Goal: Check status

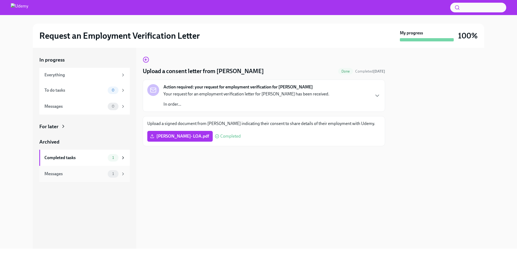
click at [89, 172] on div "Messages" at bounding box center [74, 174] width 61 height 6
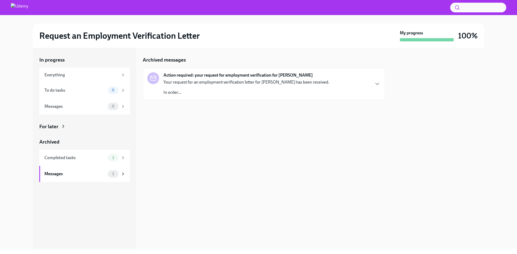
click at [376, 83] on icon "button" at bounding box center [377, 84] width 6 height 6
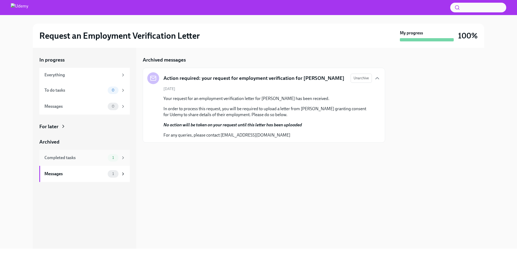
click at [94, 158] on div "Completed tasks" at bounding box center [74, 158] width 61 height 6
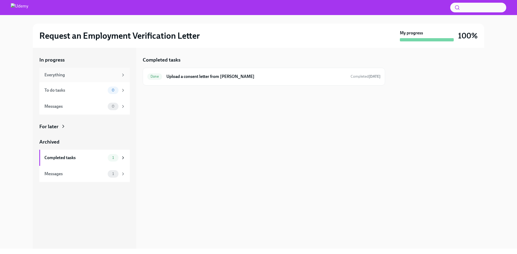
click at [87, 78] on div "Everything" at bounding box center [84, 75] width 90 height 15
